Goal: Task Accomplishment & Management: Complete application form

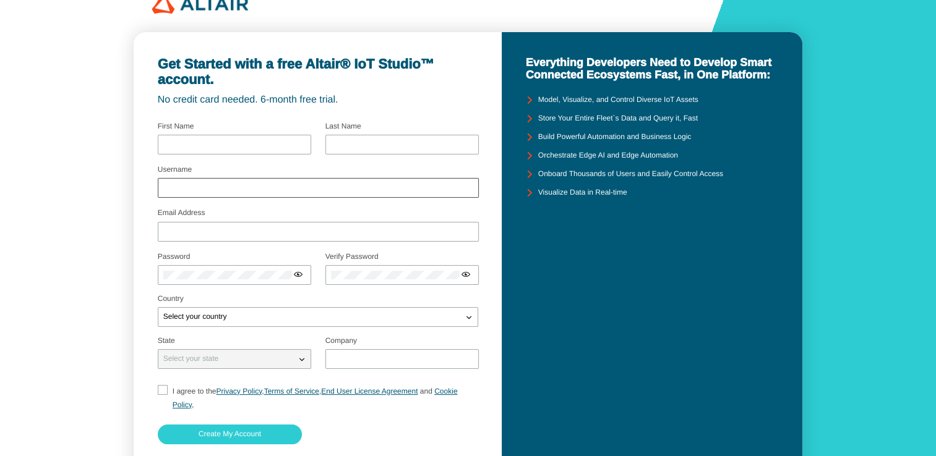
scroll to position [101, 0]
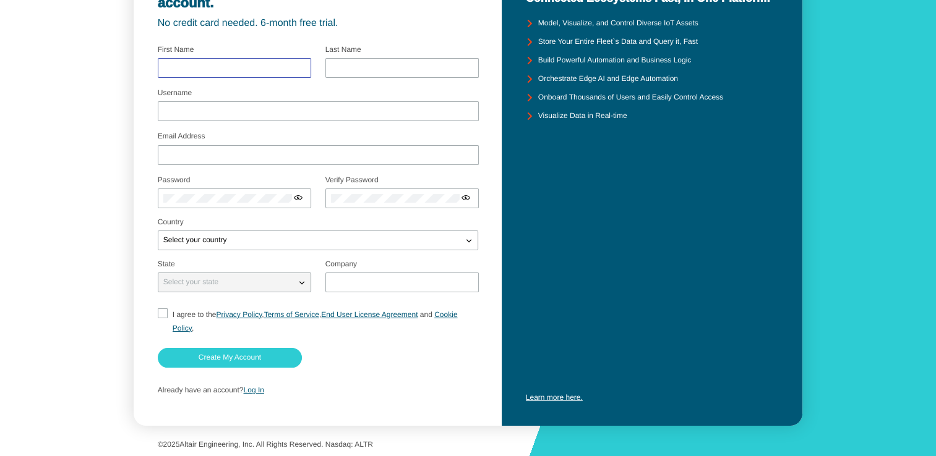
click at [205, 68] on input "text" at bounding box center [234, 68] width 142 height 9
type input "Thanaphon"
type input "Rumpaikune"
type input "Earthofficedata55"
type input "rkanatip@gmail.com"
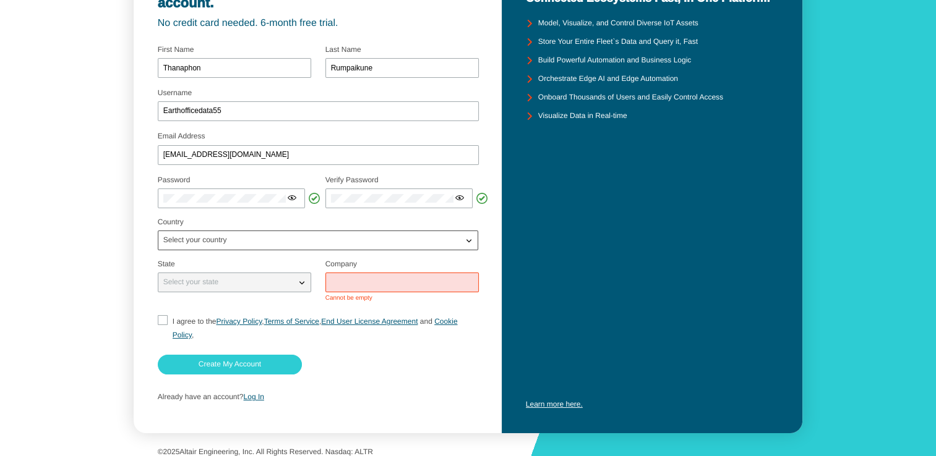
click at [183, 246] on div "Select your country" at bounding box center [310, 240] width 304 height 12
type input "thai"
click at [181, 281] on span "Thai land" at bounding box center [177, 282] width 28 height 9
click at [201, 282] on p "Select your state" at bounding box center [190, 282] width 65 height 9
click at [294, 281] on div "Select your state" at bounding box center [226, 282] width 137 height 12
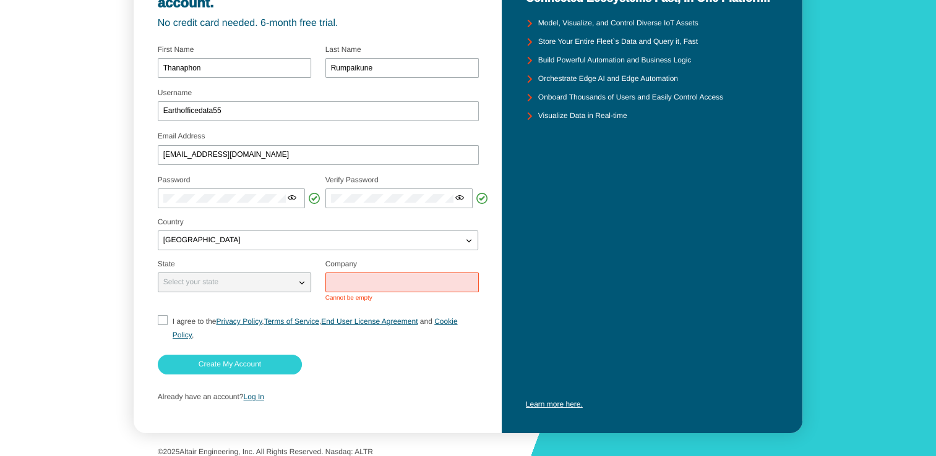
click at [162, 320] on input "I agree to the Privacy Policy , Terms of Service , End User License Agreement a…" at bounding box center [162, 328] width 8 height 27
checkbox input "true"
click at [0, 0] on slot "Create My Account" at bounding box center [0, 0] width 0 height 0
click at [351, 282] on input "text" at bounding box center [402, 282] width 142 height 9
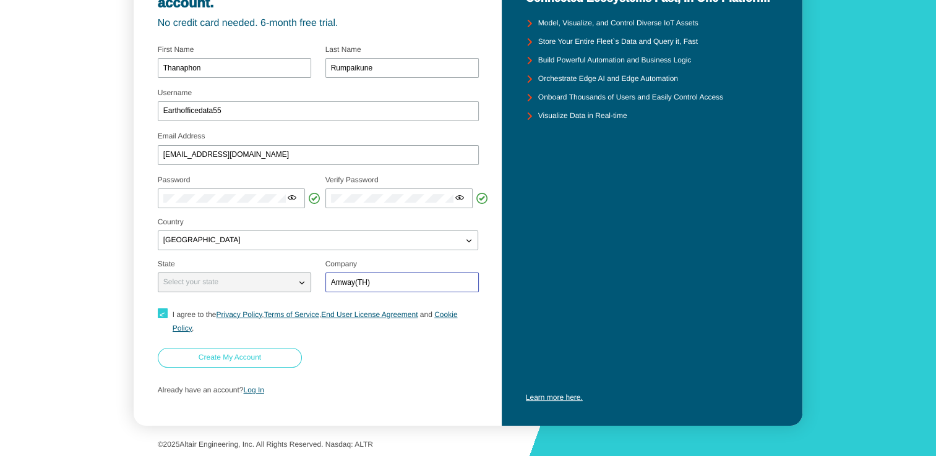
type input "Amway(TH)"
click at [0, 0] on slot "Create My Account" at bounding box center [0, 0] width 0 height 0
